Goal: Browse casually: Explore the website without a specific task or goal

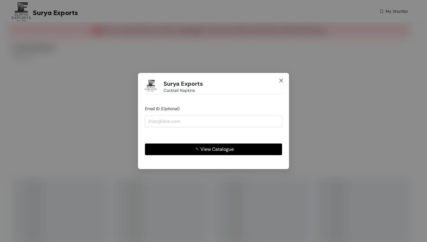
click at [283, 78] on icon "close" at bounding box center [281, 80] width 5 height 5
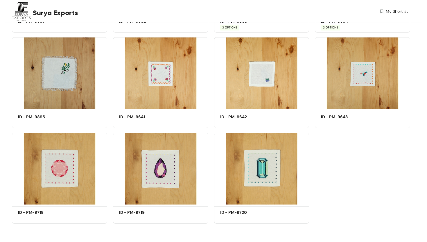
scroll to position [422, 0]
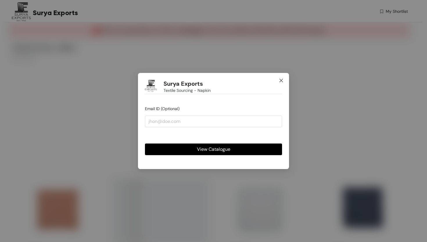
click at [282, 78] on icon "close" at bounding box center [281, 80] width 5 height 5
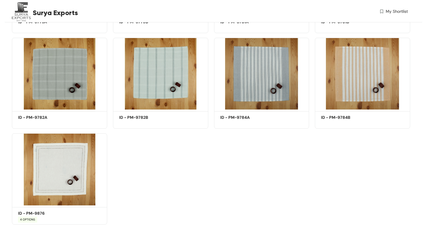
scroll to position [1187, 0]
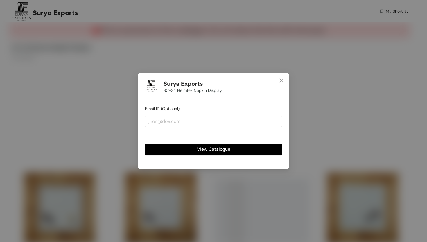
click at [278, 81] on span "Close" at bounding box center [281, 81] width 16 height 16
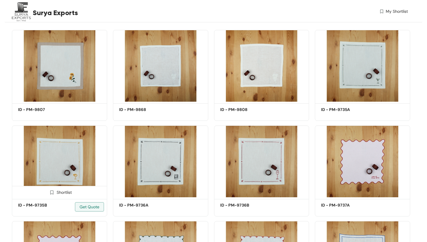
scroll to position [128, 0]
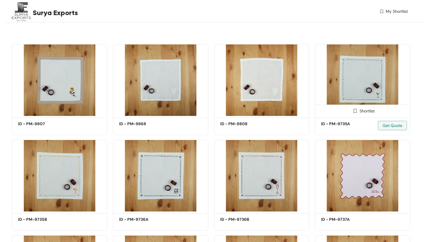
click at [380, 74] on img at bounding box center [362, 80] width 95 height 72
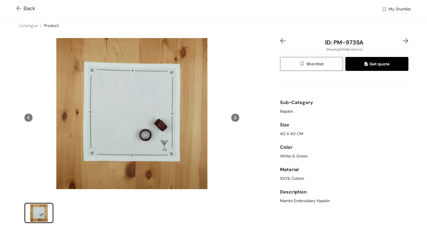
click at [405, 42] on img at bounding box center [406, 41] width 6 height 6
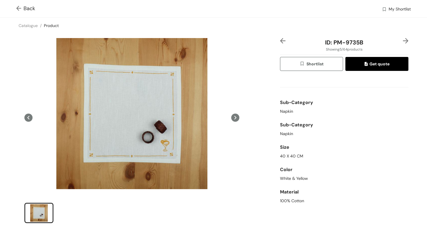
click at [405, 42] on img at bounding box center [406, 41] width 6 height 6
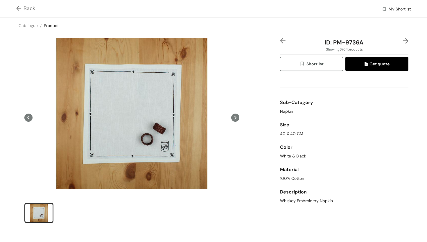
click at [405, 42] on img at bounding box center [406, 41] width 6 height 6
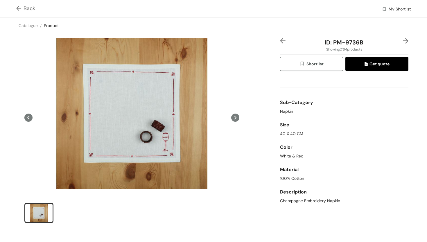
click at [282, 42] on img at bounding box center [283, 41] width 6 height 6
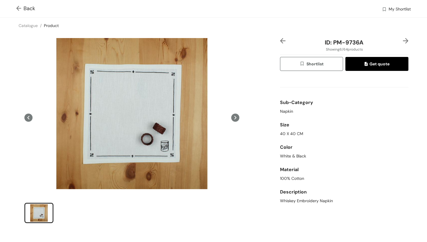
click at [282, 42] on img at bounding box center [283, 41] width 6 height 6
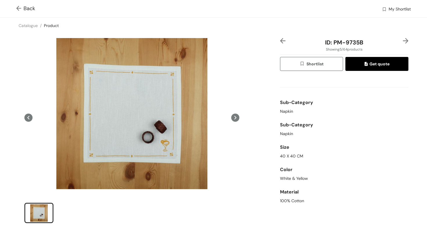
click at [282, 42] on img at bounding box center [283, 41] width 6 height 6
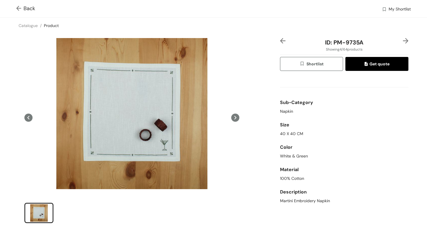
click at [18, 8] on img at bounding box center [19, 9] width 7 height 6
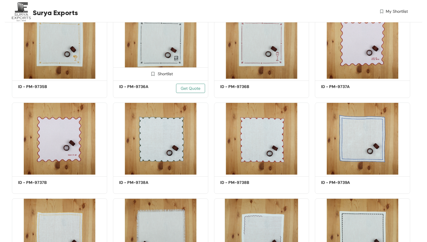
scroll to position [273, 0]
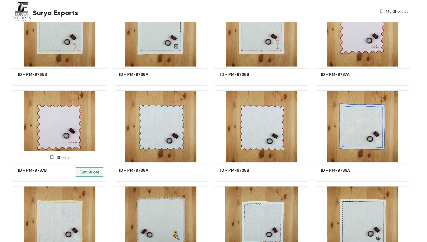
click at [78, 134] on img at bounding box center [59, 126] width 95 height 72
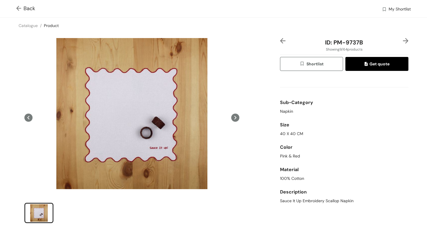
click at [20, 8] on img at bounding box center [19, 9] width 7 height 6
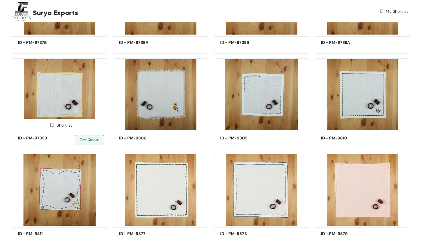
scroll to position [409, 0]
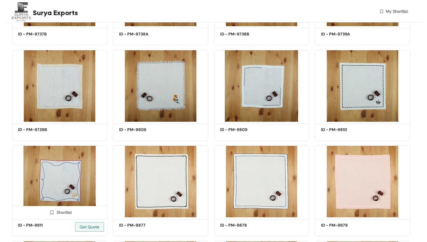
click at [69, 184] on img at bounding box center [59, 182] width 95 height 72
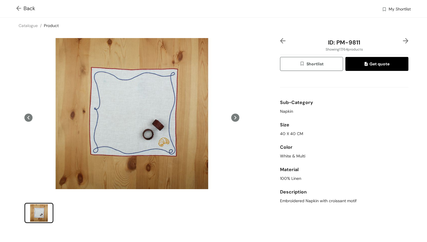
click at [22, 7] on img at bounding box center [19, 9] width 7 height 6
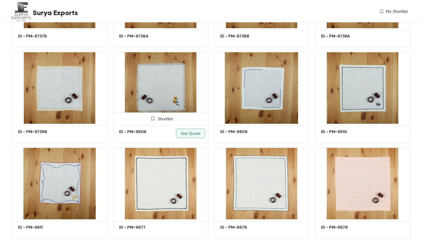
scroll to position [408, 0]
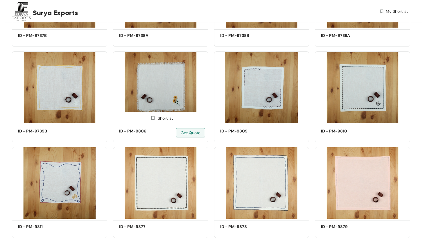
click at [173, 85] on img at bounding box center [160, 87] width 95 height 72
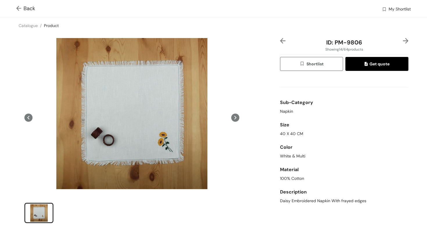
click at [19, 6] on img at bounding box center [19, 9] width 7 height 6
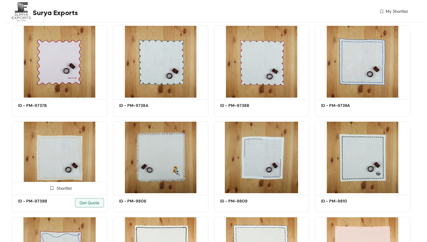
scroll to position [408, 0]
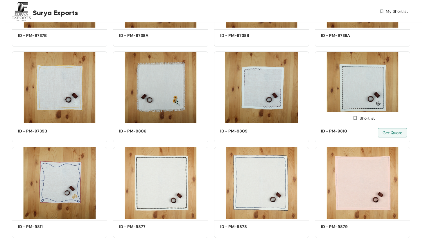
click at [343, 84] on img at bounding box center [362, 87] width 95 height 72
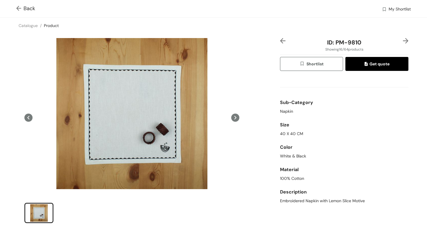
click at [19, 7] on img at bounding box center [19, 9] width 7 height 6
click at [20, 7] on img at bounding box center [19, 9] width 7 height 6
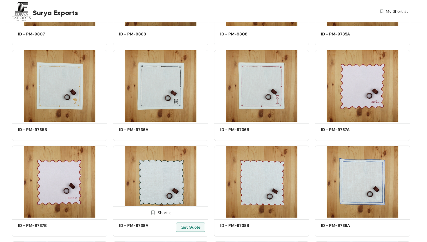
scroll to position [218, 0]
